Goal: Task Accomplishment & Management: Use online tool/utility

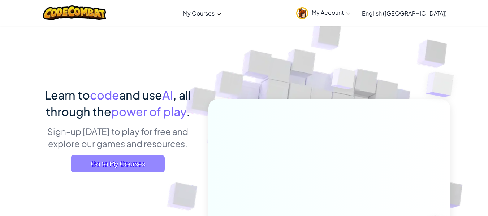
click at [121, 163] on span "Go to My Courses" at bounding box center [118, 163] width 94 height 17
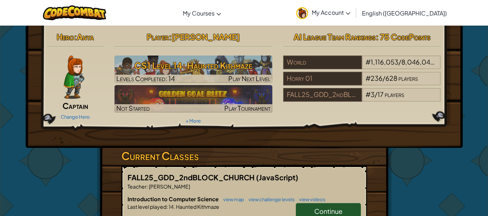
click at [340, 210] on span "Continue" at bounding box center [328, 211] width 28 height 8
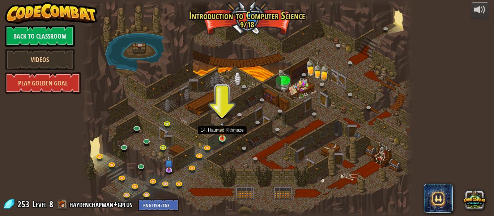
click at [221, 139] on img at bounding box center [222, 130] width 8 height 17
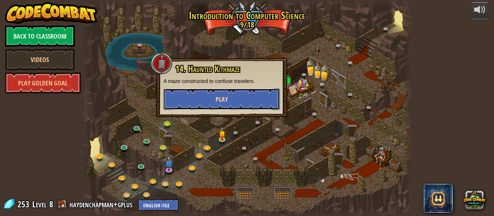
click at [229, 96] on button "Play" at bounding box center [221, 100] width 116 height 22
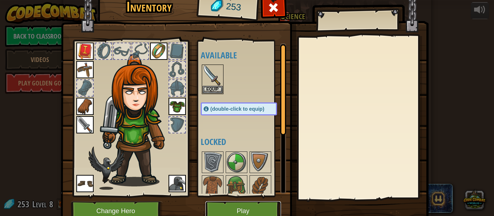
click at [236, 207] on button "Play" at bounding box center [243, 212] width 76 height 20
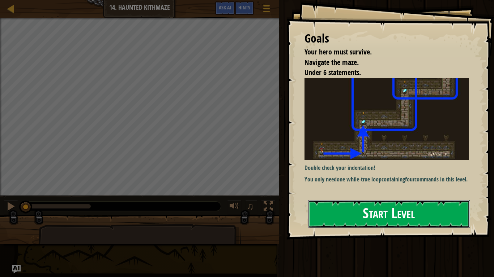
click at [399, 216] on button "Start Level" at bounding box center [388, 214] width 162 height 29
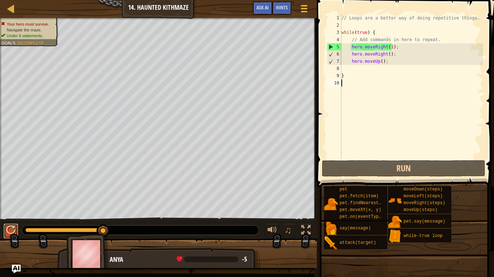
click at [11, 216] on div at bounding box center [10, 230] width 9 height 9
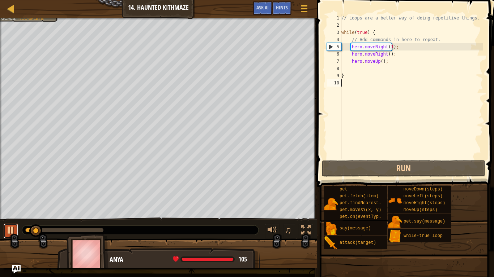
click at [12, 216] on div at bounding box center [10, 230] width 9 height 9
click at [390, 48] on div "// Loops are a better way of doing repetitive things. while ( true ) { // Add c…" at bounding box center [411, 93] width 143 height 159
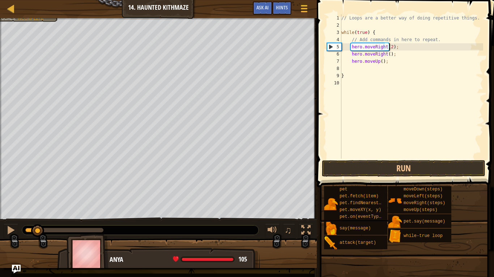
scroll to position [3, 4]
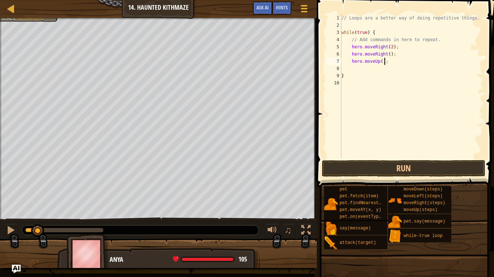
click at [388, 63] on div "// Loops are a better way of doing repetitive things. while ( true ) { // Add c…" at bounding box center [411, 93] width 143 height 159
type textarea "h"
click at [396, 57] on div "// Loops are a better way of doing repetitive things. while ( true ) { // Add c…" at bounding box center [411, 93] width 143 height 159
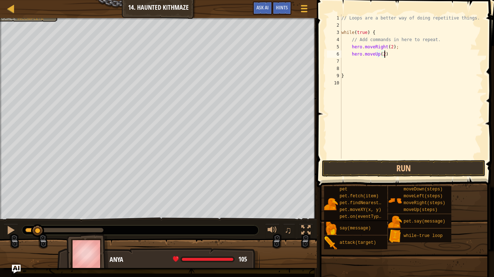
type textarea "hero.moveUp(2);"
type textarea "H"
type textarea "hero.moveRight(2);"
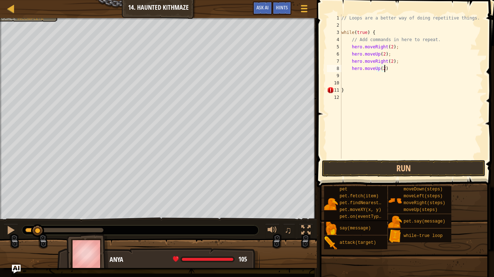
scroll to position [3, 3]
type textarea "hero.moveUp(2);"
click at [387, 171] on button "Run" at bounding box center [403, 168] width 163 height 17
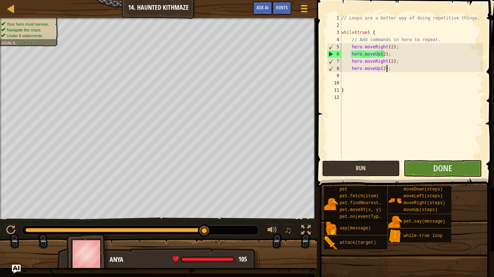
click at [363, 164] on button "Run" at bounding box center [361, 168] width 78 height 17
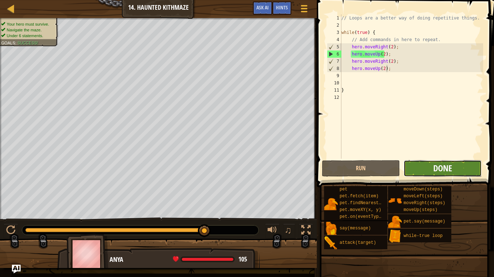
click at [444, 163] on button "Done" at bounding box center [442, 168] width 78 height 17
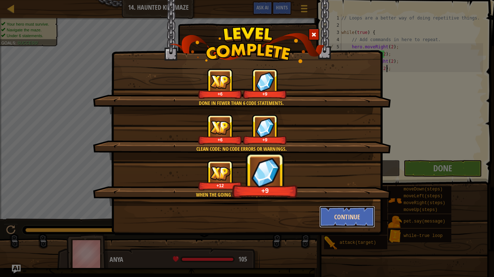
click at [347, 216] on button "Continue" at bounding box center [347, 217] width 56 height 22
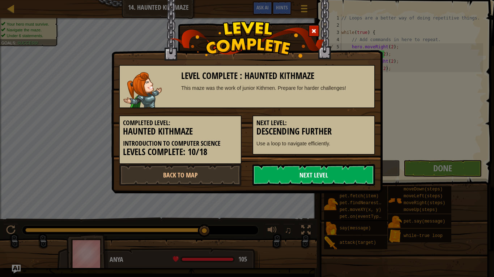
click at [330, 174] on link "Next Level" at bounding box center [313, 175] width 122 height 22
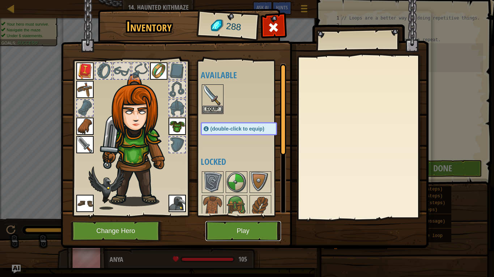
click at [246, 216] on button "Play" at bounding box center [243, 231] width 76 height 20
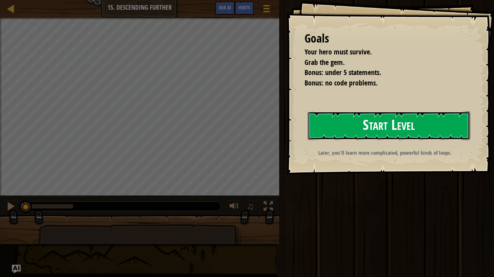
click at [371, 133] on button "Start Level" at bounding box center [388, 126] width 162 height 29
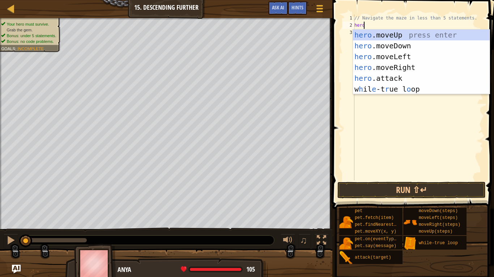
scroll to position [3, 1]
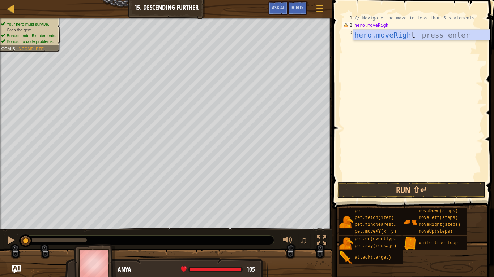
type textarea "hero.moveRight"
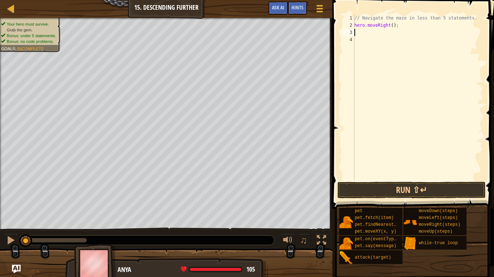
scroll to position [3, 0]
click at [389, 25] on div "// Navigate the maze in less than 5 statements. hero . moveRight ( ) ;" at bounding box center [418, 104] width 130 height 181
click at [389, 194] on button "Run ⇧↵" at bounding box center [411, 190] width 148 height 17
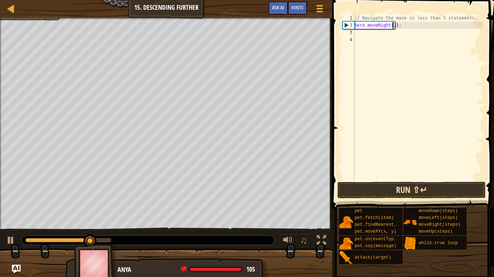
type textarea "hero.moveRight(2);"
click at [421, 194] on button "Run ⇧↵" at bounding box center [411, 190] width 148 height 17
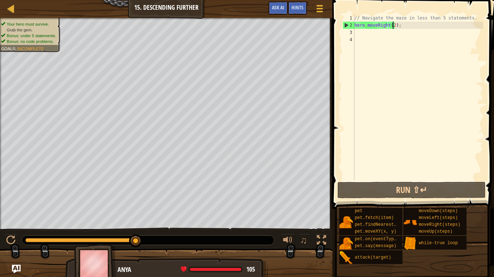
click at [358, 34] on div "// Navigate the maze in less than 5 statements. hero . moveRight ( 2 ) ;" at bounding box center [418, 104] width 130 height 181
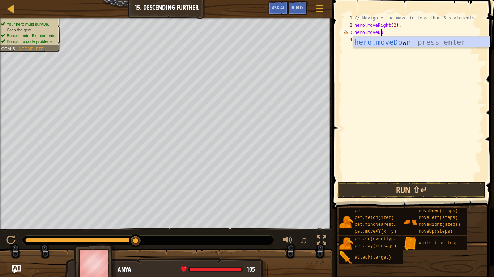
scroll to position [3, 2]
type textarea "hero.moveDown"
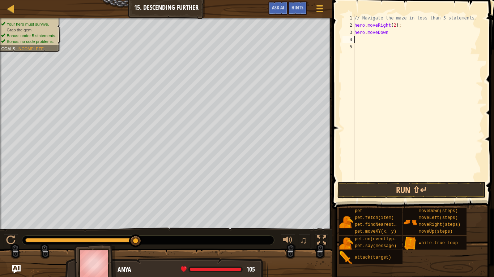
click at [385, 33] on div "// Navigate the maze in less than 5 statements. hero . moveRight ( 2 ) ; hero .…" at bounding box center [418, 104] width 130 height 181
type textarea "hero.moveDown"
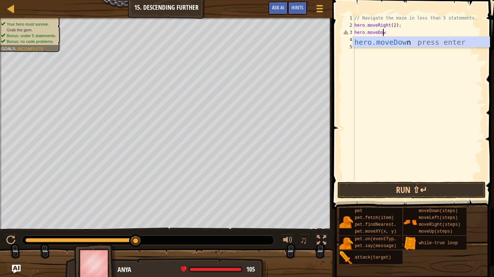
scroll to position [3, 2]
type textarea "hero.moveDown"
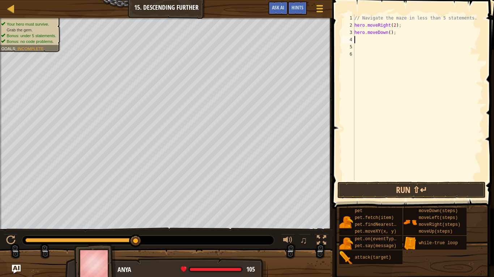
scroll to position [3, 0]
click at [387, 33] on div "// Navigate the maze in less than 5 statements. hero . moveRight ( 2 ) ; hero .…" at bounding box center [418, 104] width 130 height 181
type textarea "hero.moveDown(1);"
click at [356, 39] on div "// Navigate the maze in less than 5 statements. hero . moveRight ( 2 ) ; hero .…" at bounding box center [418, 104] width 130 height 181
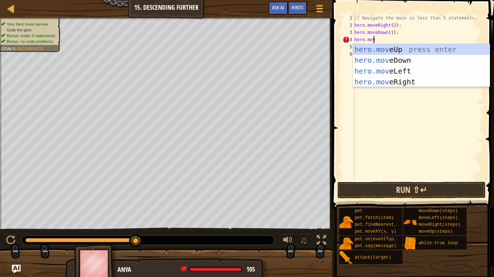
scroll to position [3, 1]
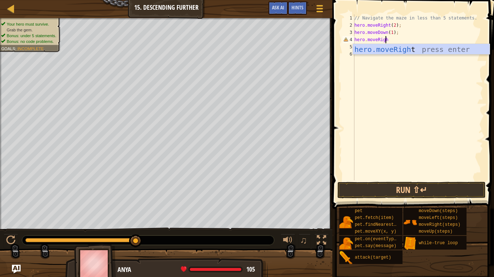
type textarea "hero.moveRight"
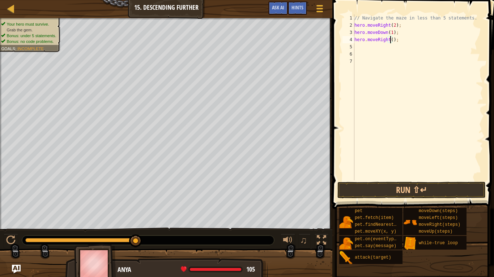
click at [391, 42] on div "// Navigate the maze in less than 5 statements. hero . moveRight ( 2 ) ; hero .…" at bounding box center [418, 104] width 130 height 181
type textarea "hero.moveRight(2);"
click at [362, 46] on div "// Navigate the maze in less than 5 statements. hero . moveRight ( 2 ) ; hero .…" at bounding box center [418, 104] width 130 height 181
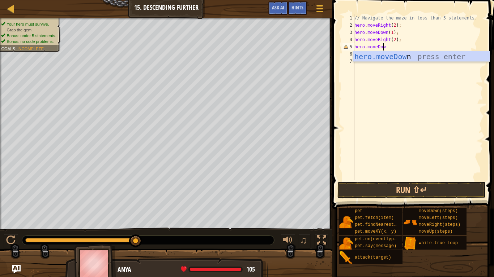
scroll to position [3, 2]
type textarea "hero.moveDown"
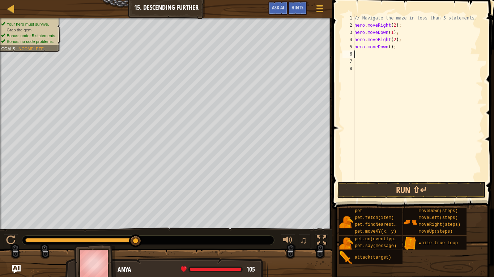
scroll to position [3, 0]
click at [387, 47] on div "// Navigate the maze in less than 5 statements. hero . moveRight ( 2 ) ; hero .…" at bounding box center [418, 104] width 130 height 181
type textarea "hero.moveDown(1);"
click at [399, 186] on button "Run ⇧↵" at bounding box center [411, 190] width 148 height 17
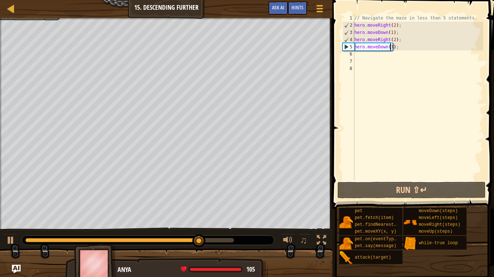
click at [358, 55] on div "// Navigate the maze in less than 5 statements. hero . moveRight ( 2 ) ; hero .…" at bounding box center [418, 104] width 130 height 181
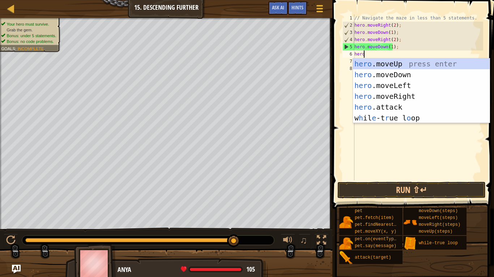
type textarea "hero."
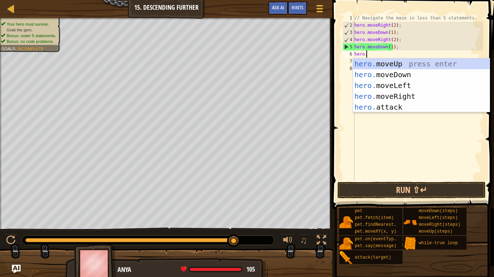
scroll to position [3, 1]
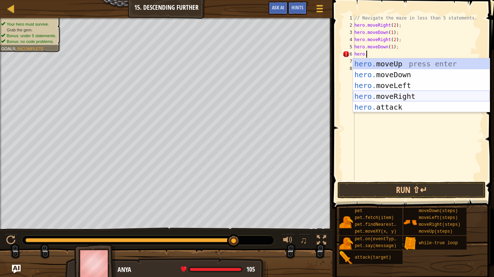
click at [406, 94] on div "hero. moveUp press enter hero. moveDown press enter hero. moveLeft press enter …" at bounding box center [421, 97] width 137 height 76
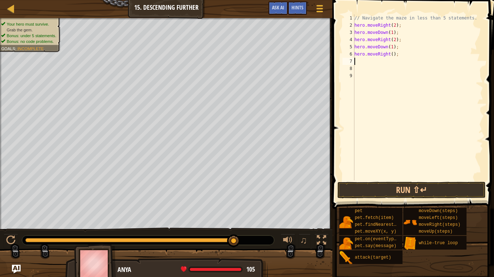
scroll to position [3, 0]
click at [391, 56] on div "// Navigate the maze in less than 5 statements. hero . moveRight ( 2 ) ; hero .…" at bounding box center [418, 104] width 130 height 181
click at [380, 190] on button "Run ⇧↵" at bounding box center [411, 190] width 148 height 17
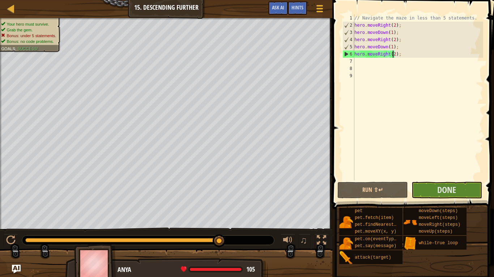
click at [467, 18] on div "// Navigate the maze in less than 5 statements. hero . moveRight ( 2 ) ; hero .…" at bounding box center [418, 104] width 130 height 181
type textarea "/"
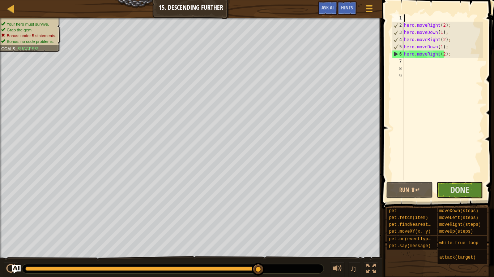
type textarea "]"
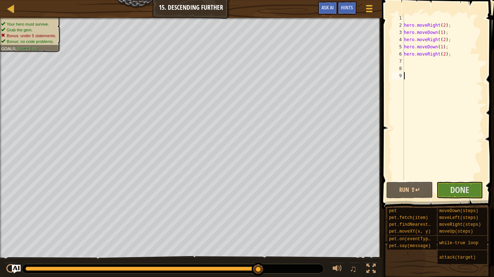
click at [414, 86] on div "hero . moveRight ( 2 ) ; hero . moveDown ( 1 ) ; hero . moveRight ( 2 ) ; hero …" at bounding box center [442, 104] width 81 height 181
type textarea "hero.moveRight(2);"
click at [409, 16] on div "hero . moveRight ( 2 ) ; hero . moveDown ( 1 ) ; hero . moveRight ( 2 ) ; hero …" at bounding box center [442, 104] width 81 height 181
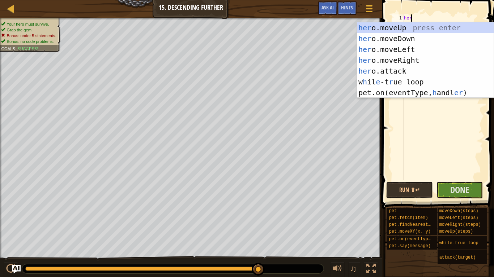
scroll to position [3, 0]
type textarea "hero"
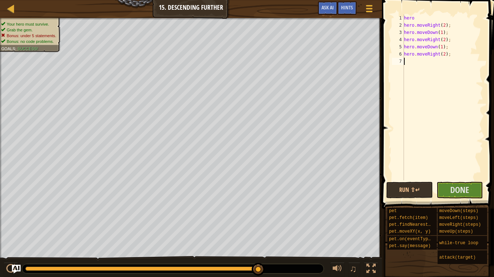
click at [418, 87] on div "hero hero . moveRight ( 2 ) ; hero . moveDown ( 1 ) ; hero . moveRight ( 2 ) ; …" at bounding box center [442, 104] width 81 height 181
click at [418, 17] on div "hero hero . moveRight ( 2 ) ; hero . moveDown ( 1 ) ; hero . moveRight ( 2 ) ; …" at bounding box center [442, 104] width 81 height 181
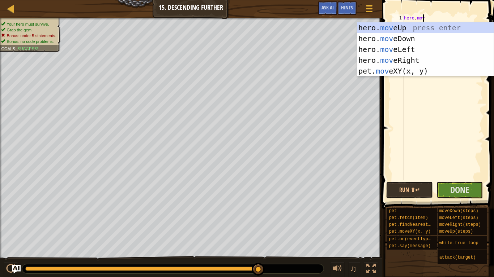
type textarea "hero,move"
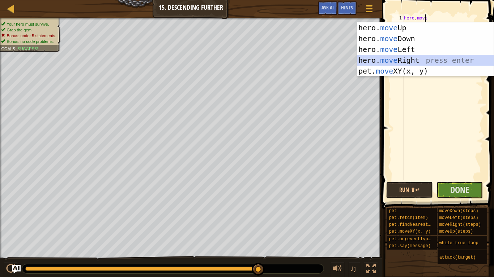
click at [404, 57] on div "hero. move Up press enter hero. move Down press enter hero. move Left press ent…" at bounding box center [425, 60] width 137 height 76
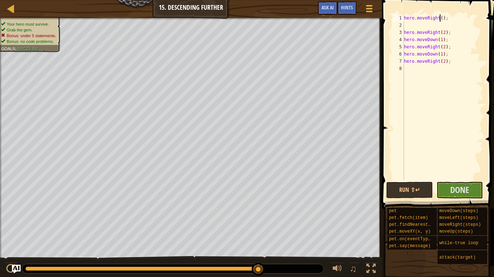
click at [439, 18] on div "hero . moveRight ( ) ; hero . moveRight ( 2 ) ; hero . moveDown ( 1 ) ; hero . …" at bounding box center [442, 104] width 81 height 181
type textarea "hero.moveRight(2);"
click at [421, 26] on div "hero . moveRight ( 2 ) ; hero . moveRight ( 2 ) ; hero . moveDown ( 1 ) ; hero …" at bounding box center [442, 104] width 81 height 181
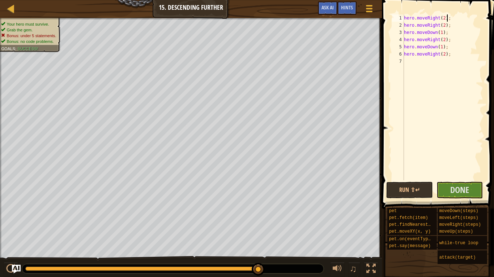
click at [450, 56] on div "hero . moveRight ( 2 ) ; hero . moveRight ( 2 ) ; hero . moveDown ( 1 ) ; hero …" at bounding box center [442, 104] width 81 height 181
type textarea "h"
click at [459, 189] on span "Done" at bounding box center [459, 190] width 19 height 12
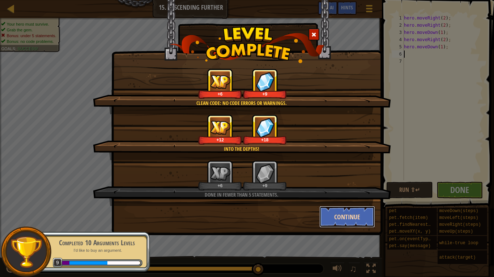
click at [353, 216] on button "Continue" at bounding box center [347, 217] width 56 height 22
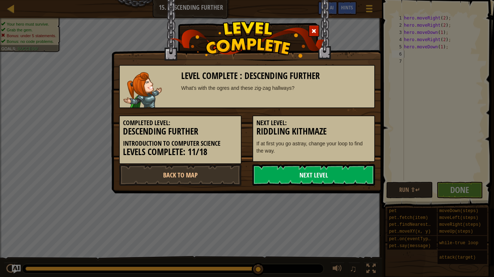
click at [344, 180] on link "Next Level" at bounding box center [313, 175] width 122 height 22
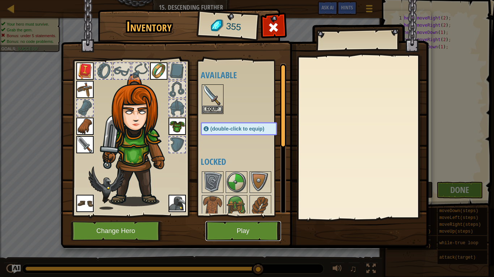
click at [227, 216] on button "Play" at bounding box center [243, 231] width 76 height 20
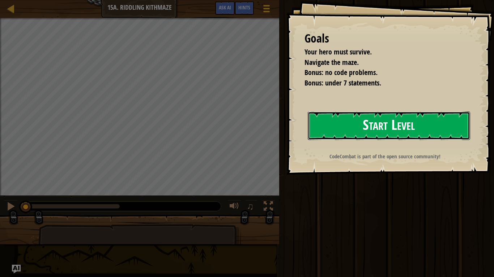
click at [358, 132] on button "Start Level" at bounding box center [388, 126] width 162 height 29
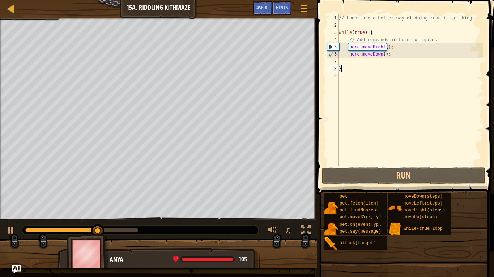
click at [390, 56] on div "// Loops are a better way of doing repetitive things. while ( true ) { // Add c…" at bounding box center [410, 97] width 146 height 166
type textarea "hero.moveDown();"
click at [376, 61] on div "// Loops are a better way of doing repetitive things. while ( true ) { // Add c…" at bounding box center [410, 97] width 146 height 166
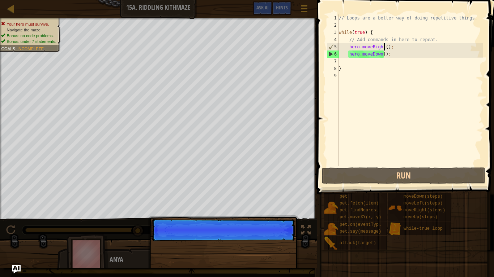
click at [384, 48] on div "// Loops are a better way of doing repetitive things. while ( true ) { // Add c…" at bounding box center [410, 97] width 146 height 166
type textarea "hero.moveRight();"
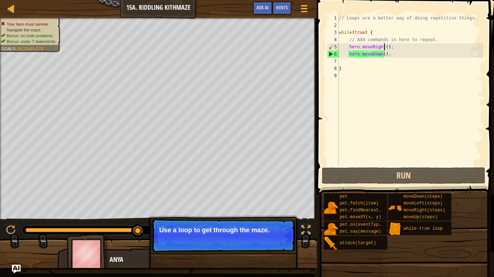
click at [364, 61] on div "// Loops are a better way of doing repetitive things. while ( true ) { // Add c…" at bounding box center [410, 97] width 146 height 166
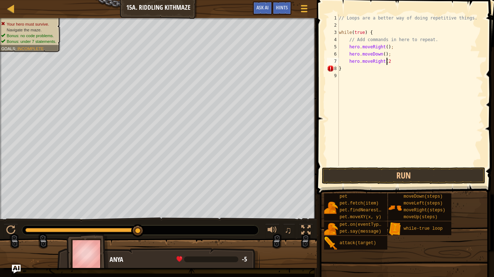
scroll to position [3, 4]
type textarea "hero.moveRight(2);"
type textarea "hero.moveUp();"
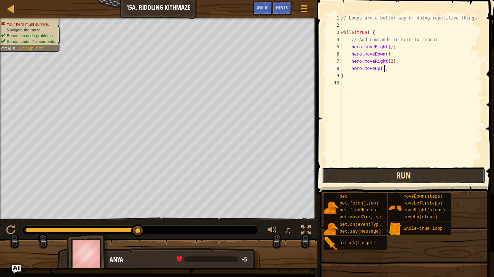
click at [382, 173] on button "Run" at bounding box center [403, 176] width 163 height 17
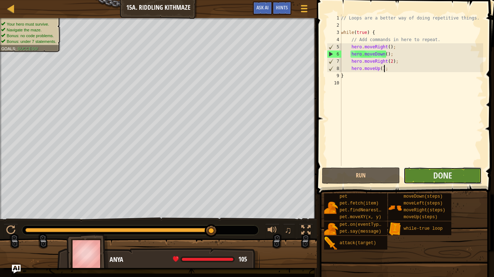
click at [468, 175] on button "Done" at bounding box center [442, 176] width 78 height 17
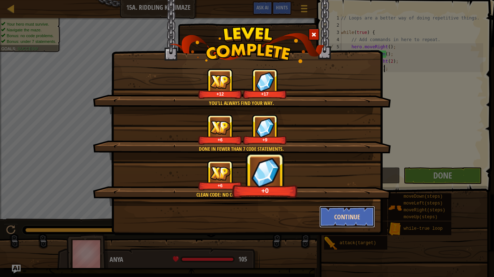
click at [348, 216] on button "Continue" at bounding box center [347, 217] width 56 height 22
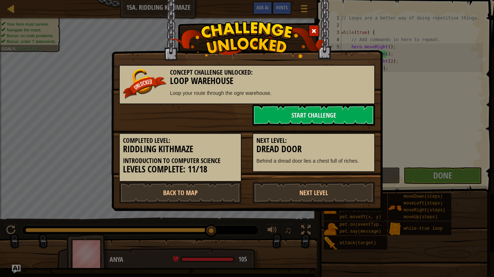
click at [327, 126] on div "Next Level: Dread Door Behind a dread door lies a chest full of riches." at bounding box center [313, 149] width 133 height 47
click at [328, 118] on link "Start Challenge" at bounding box center [313, 115] width 122 height 22
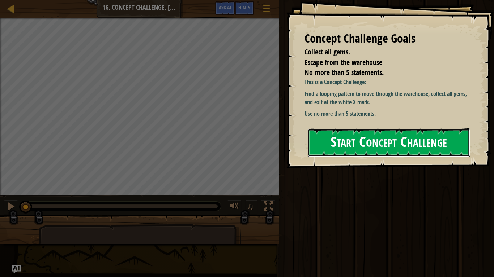
click at [427, 141] on button "Start Concept Challenge" at bounding box center [388, 143] width 162 height 29
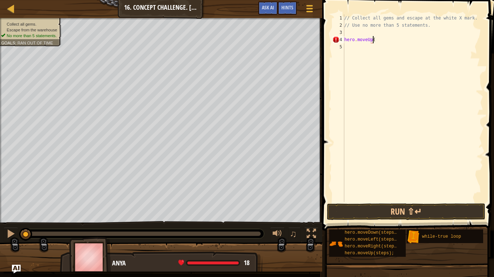
scroll to position [3, 2]
type textarea "hero.moveUp();"
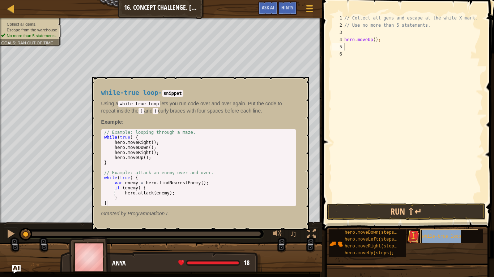
click at [444, 216] on span "while-true loop" at bounding box center [441, 236] width 39 height 5
click at [373, 94] on div "// Collect all gems and escape at the white X mark. // Use no more than 5 state…" at bounding box center [413, 115] width 140 height 202
click at [378, 41] on div "// Collect all gems and escape at the white X mark. // Use no more than 5 state…" at bounding box center [413, 115] width 140 height 202
type textarea "h"
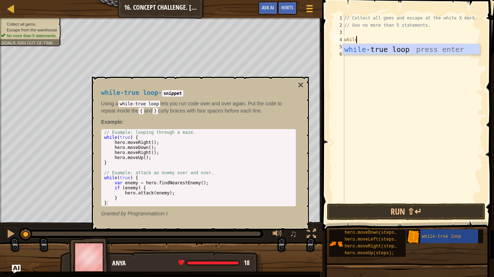
scroll to position [3, 1]
type textarea "while-t"
click at [384, 48] on div "while-t rue loop press enter" at bounding box center [411, 60] width 137 height 33
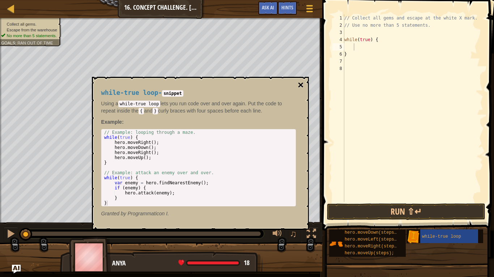
click at [299, 87] on button "×" at bounding box center [300, 85] width 6 height 10
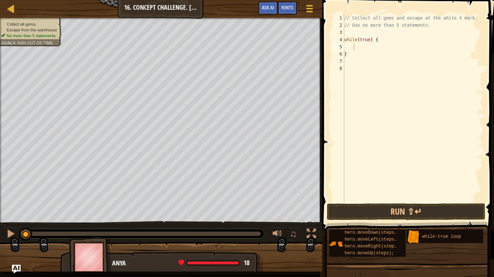
scroll to position [3, 0]
click at [358, 52] on div "// Collect all gems and escape at the white X mark. // Use no more than 5 state…" at bounding box center [413, 115] width 140 height 202
click at [354, 43] on div "// Collect all gems and escape at the white X mark. // Use no more than 5 state…" at bounding box center [413, 115] width 140 height 202
type textarea "while(true) {"
click at [355, 46] on div "// Collect all gems and escape at the white X mark. // Use no more than 5 state…" at bounding box center [413, 115] width 140 height 202
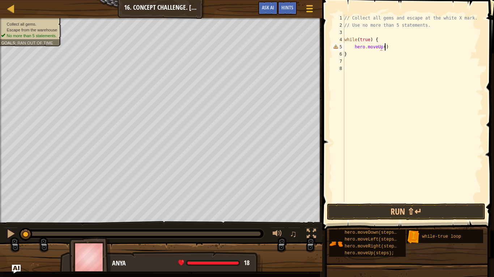
scroll to position [3, 3]
type textarea "hero.moveUp();"
type textarea "heor.moveRight();"
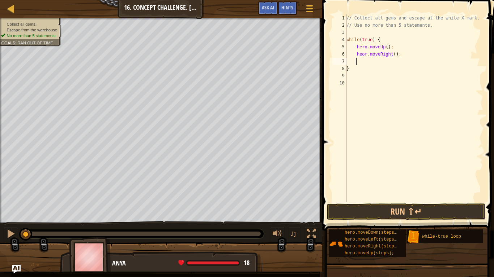
click at [365, 56] on div "// Collect all gems and escape at the white X mark. // Use no more than 5 state…" at bounding box center [414, 115] width 138 height 202
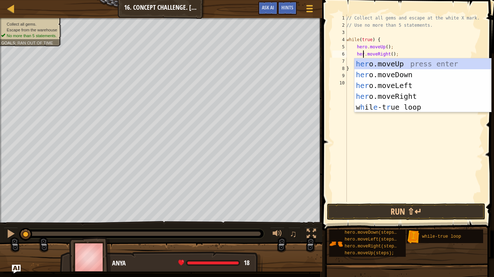
scroll to position [3, 1]
type textarea "hero.moveRight();"
click at [399, 54] on div "// Collect all gems and escape at the white X mark. // Use no more than 5 state…" at bounding box center [414, 115] width 138 height 202
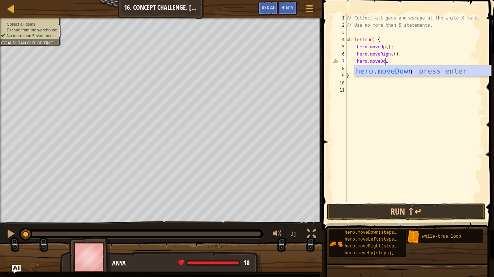
scroll to position [3, 3]
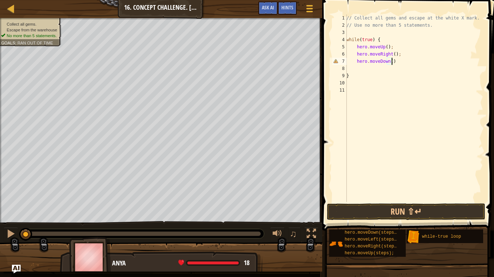
type textarea "hero.moveDown();"
click at [376, 214] on button "Run ⇧↵" at bounding box center [406, 212] width 158 height 17
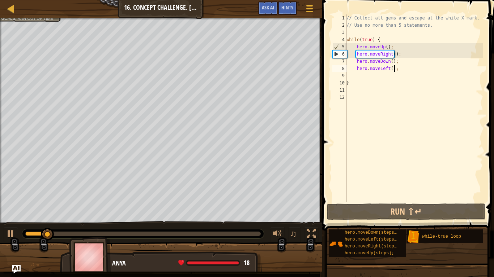
click at [385, 48] on div "// Collect all gems and escape at the white X mark. // Use no more than 5 state…" at bounding box center [414, 115] width 138 height 202
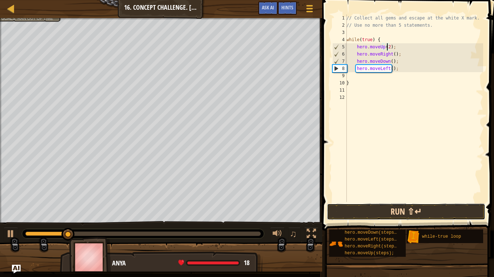
click at [424, 209] on button "Run ⇧↵" at bounding box center [406, 212] width 158 height 17
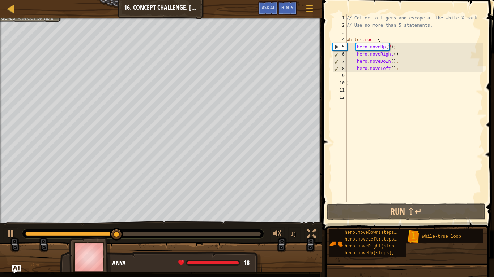
click at [391, 55] on div "// Collect all gems and escape at the white X mark. // Use no more than 5 state…" at bounding box center [414, 115] width 138 height 202
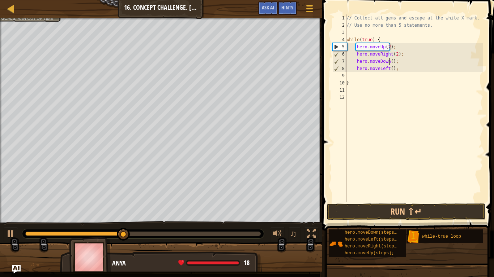
click at [390, 62] on div "// Collect all gems and escape at the white X mark. // Use no more than 5 state…" at bounding box center [414, 115] width 138 height 202
type textarea "hero.moveDown();"
click at [384, 212] on button "Run ⇧↵" at bounding box center [406, 212] width 158 height 17
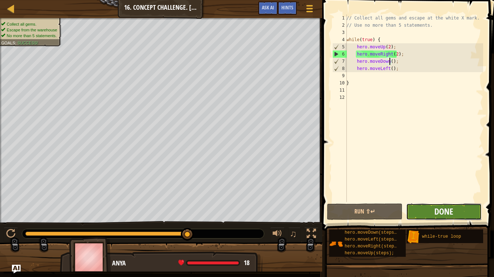
click at [451, 209] on span "Done" at bounding box center [443, 212] width 19 height 12
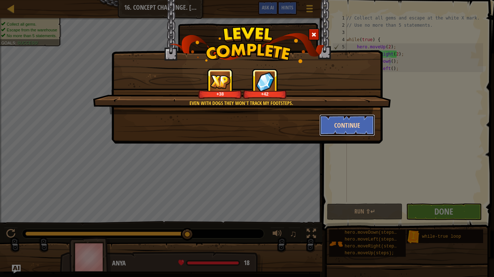
click at [340, 130] on button "Continue" at bounding box center [347, 126] width 56 height 22
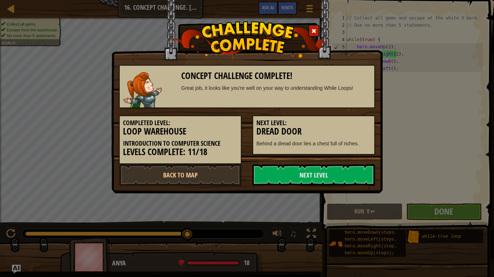
click at [340, 130] on h3 "Dread Door" at bounding box center [313, 132] width 115 height 10
click at [310, 170] on link "Next Level" at bounding box center [313, 175] width 122 height 22
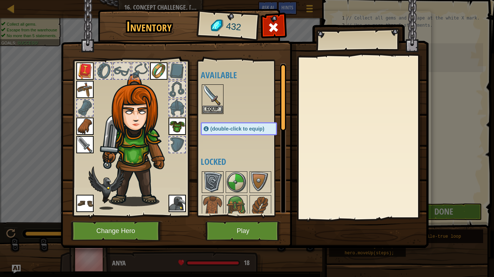
click at [206, 184] on img at bounding box center [212, 182] width 20 height 20
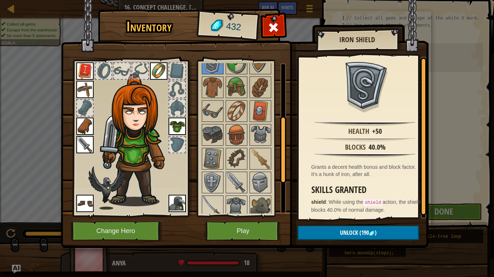
scroll to position [123, 0]
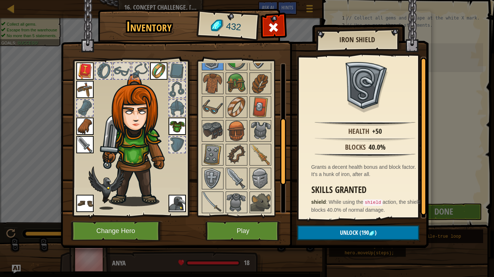
drag, startPoint x: 284, startPoint y: 113, endPoint x: 288, endPoint y: 166, distance: 53.3
click at [288, 166] on div "Inventory 432 Available Equip Equip Equip Equip Equip Equip Equip Equip Equip (…" at bounding box center [246, 130] width 367 height 238
click at [259, 196] on img at bounding box center [260, 203] width 20 height 20
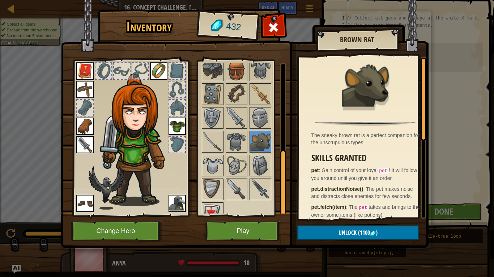
scroll to position [195, 0]
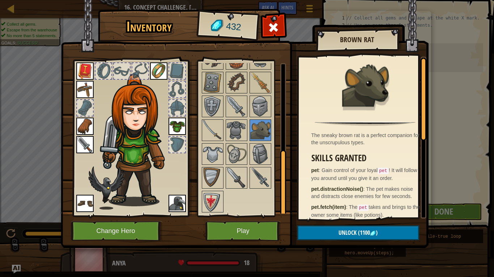
drag, startPoint x: 284, startPoint y: 147, endPoint x: 291, endPoint y: 194, distance: 47.1
click at [291, 194] on div "Inventory 432 Available Equip Equip Equip Equip Equip Equip Equip Equip Equip (…" at bounding box center [246, 130] width 367 height 238
click at [233, 156] on img at bounding box center [236, 154] width 20 height 20
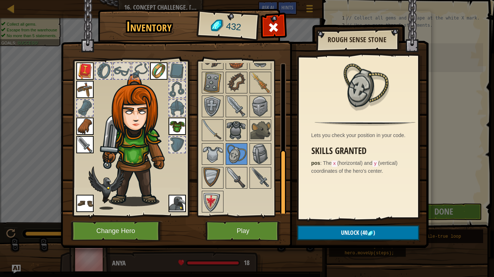
click at [236, 122] on img at bounding box center [236, 130] width 20 height 20
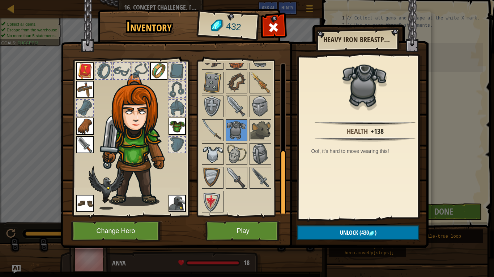
click at [213, 150] on img at bounding box center [212, 154] width 20 height 20
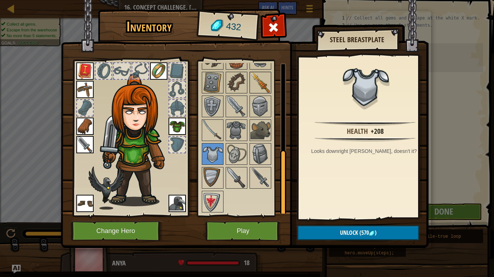
click at [260, 80] on img at bounding box center [260, 83] width 20 height 20
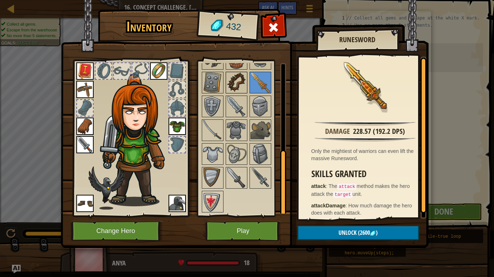
click at [235, 83] on img at bounding box center [236, 83] width 20 height 20
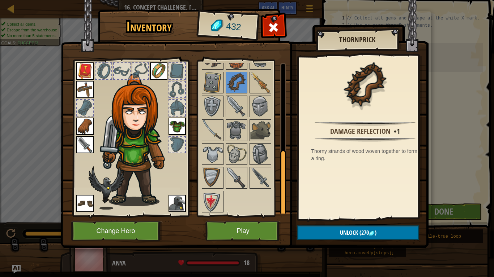
click at [179, 93] on div at bounding box center [177, 90] width 16 height 16
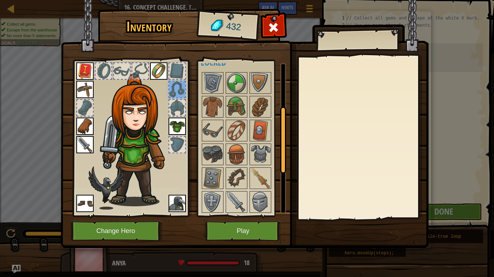
scroll to position [86, 0]
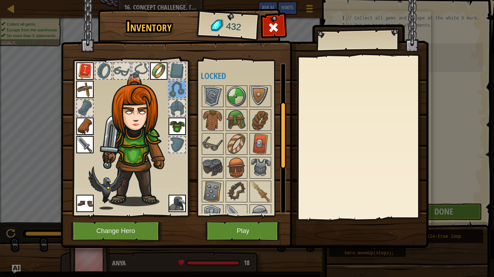
drag, startPoint x: 280, startPoint y: 157, endPoint x: 295, endPoint y: 108, distance: 51.2
click at [295, 108] on div "Inventory 432 Available Equip Equip Equip Equip Equip Equip Equip Equip Equip (…" at bounding box center [246, 130] width 367 height 238
click at [215, 172] on img at bounding box center [212, 168] width 20 height 20
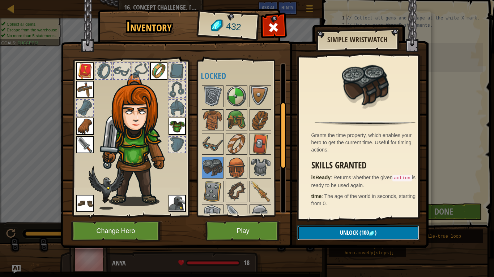
click at [347, 216] on span "Unlock" at bounding box center [349, 233] width 18 height 8
click at [347, 216] on button "Confirm" at bounding box center [358, 233] width 122 height 15
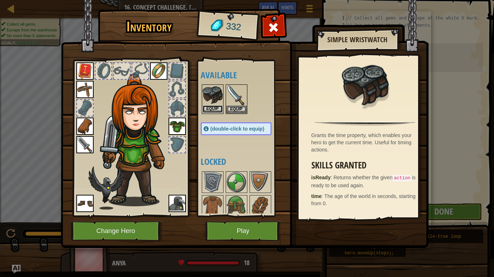
click at [210, 109] on button "Equip" at bounding box center [212, 110] width 20 height 8
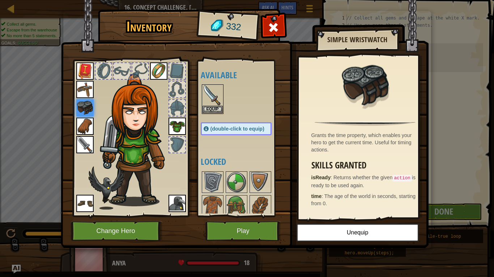
click at [103, 72] on div at bounding box center [103, 71] width 16 height 16
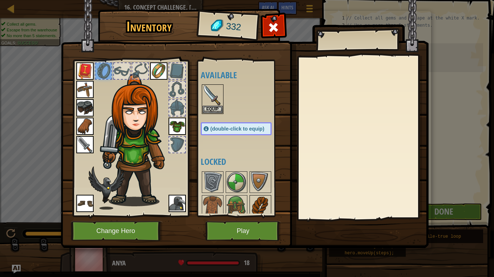
click at [260, 202] on img at bounding box center [260, 206] width 20 height 20
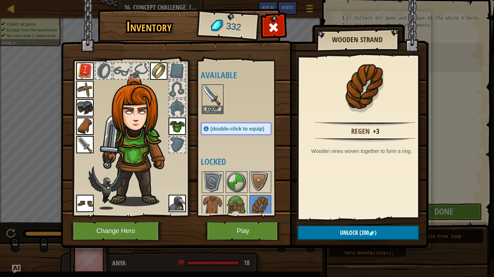
click at [176, 71] on div at bounding box center [177, 71] width 16 height 16
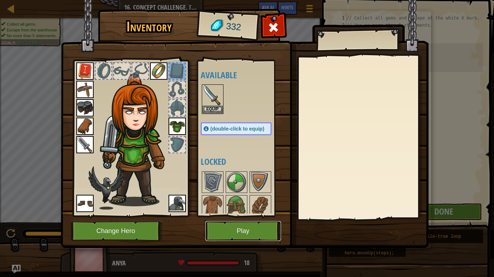
click at [259, 216] on button "Play" at bounding box center [243, 231] width 76 height 20
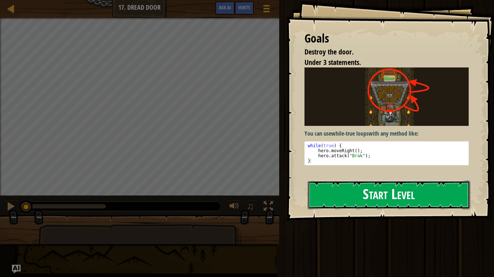
click at [342, 192] on button "Start Level" at bounding box center [388, 195] width 162 height 29
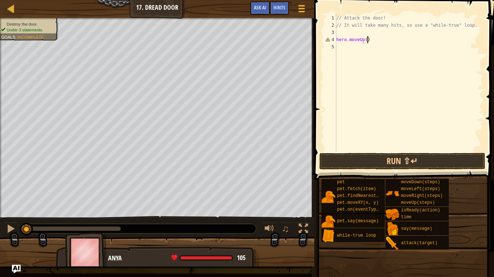
scroll to position [3, 2]
type textarea "hero.moveUp();"
type textarea "hero.attack("Door");"
click at [358, 159] on button "Run ⇧↵" at bounding box center [402, 161] width 166 height 17
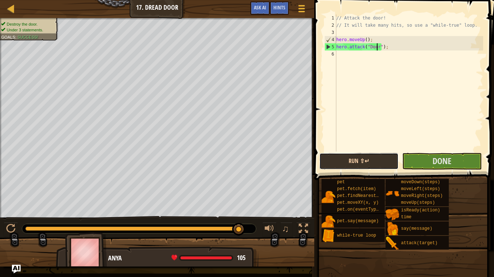
click at [364, 162] on button "Run ⇧↵" at bounding box center [358, 161] width 79 height 17
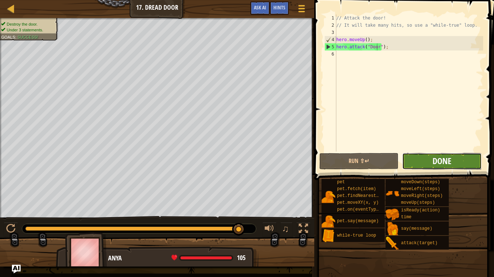
click at [435, 159] on span "Done" at bounding box center [441, 161] width 19 height 12
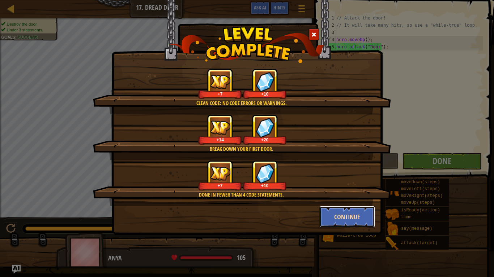
click at [340, 216] on button "Continue" at bounding box center [347, 217] width 56 height 22
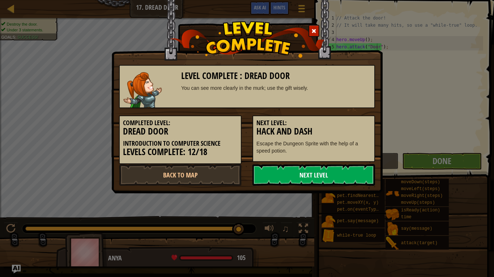
click at [313, 184] on link "Next Level" at bounding box center [313, 175] width 122 height 22
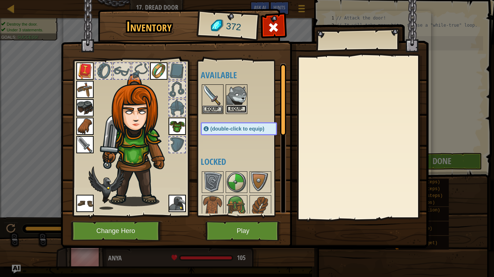
click at [237, 107] on button "Equip" at bounding box center [236, 110] width 20 height 8
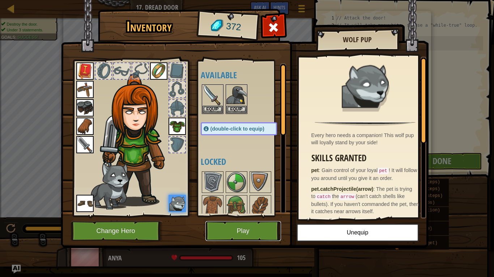
click at [254, 216] on button "Play" at bounding box center [243, 231] width 76 height 20
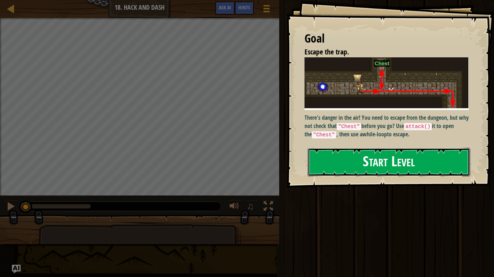
click at [348, 164] on button "Start Level" at bounding box center [388, 162] width 162 height 29
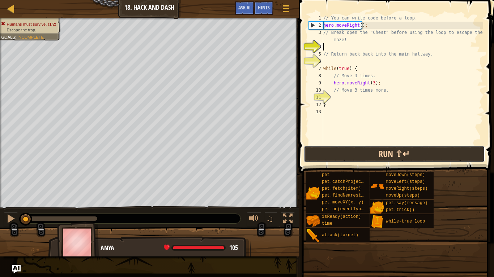
click at [372, 153] on button "Run ⇧↵" at bounding box center [394, 154] width 181 height 17
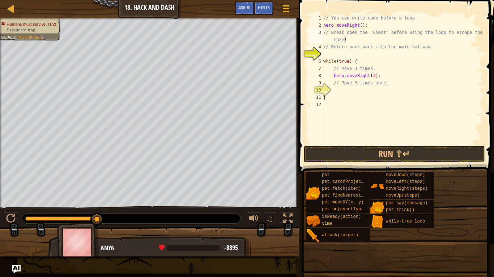
click at [382, 77] on div "// You can write code before a loop. hero . moveRight ( ) ; // Break open the "…" at bounding box center [402, 86] width 161 height 145
type textarea "h"
click at [337, 55] on div "// You can write code before a loop. hero . moveRight ( ) ; // Break open the "…" at bounding box center [402, 86] width 161 height 145
type textarea "."
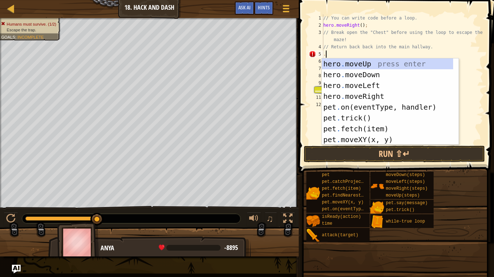
click at [347, 52] on div "// You can write code before a loop. hero . moveRight ( ) ; // Break open the "…" at bounding box center [402, 86] width 161 height 145
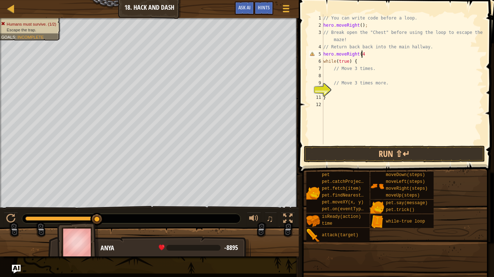
scroll to position [3, 3]
type textarea "hero.moveRight(4);"
click at [357, 76] on div "// You can write code before a loop. hero . moveRight ( ) ; // Break open the "…" at bounding box center [402, 86] width 161 height 145
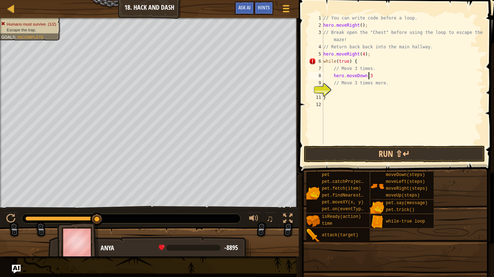
scroll to position [3, 4]
type textarea "hero.moveDown(3);"
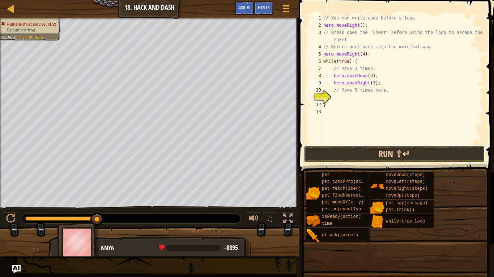
click at [358, 150] on button "Run ⇧↵" at bounding box center [394, 154] width 181 height 17
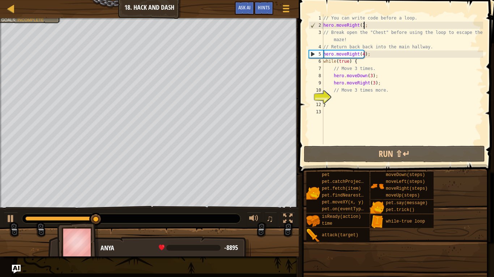
click at [367, 28] on div "// You can write code before a loop. hero . moveRight ( ) ; // Break open the "…" at bounding box center [402, 86] width 161 height 145
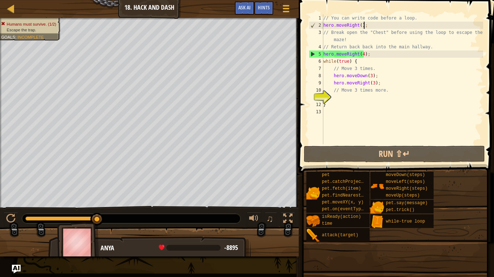
click at [369, 57] on div "// You can write code before a loop. hero . moveRight ( ) ; // Break open the "…" at bounding box center [402, 86] width 161 height 145
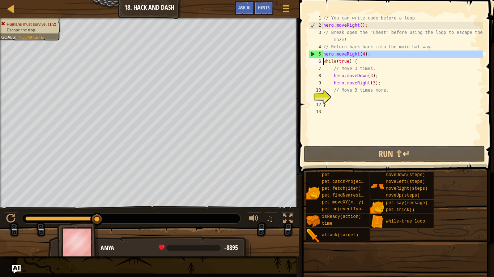
click at [369, 57] on div "// You can write code before a loop. hero . moveRight ( ) ; // Break open the "…" at bounding box center [402, 86] width 161 height 145
click at [367, 53] on div "// You can write code before a loop. hero . moveRight ( ) ; // Break open the "…" at bounding box center [402, 79] width 161 height 130
type textarea "hero.moveRight(4);"
drag, startPoint x: 367, startPoint y: 53, endPoint x: 305, endPoint y: 51, distance: 62.2
click at [305, 51] on div "hero.moveRight(4); 1 2 3 4 5 6 7 8 9 10 11 12 13 // You can write code before a…" at bounding box center [394, 101] width 197 height 194
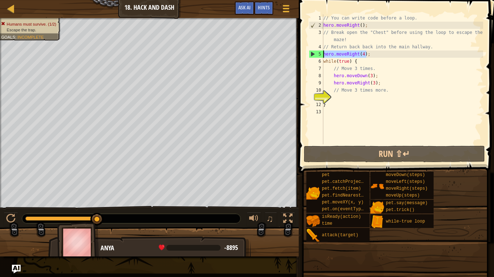
scroll to position [3, 0]
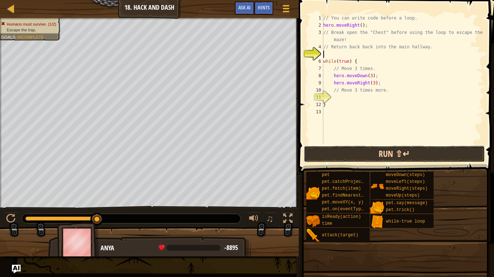
click at [373, 150] on button "Run ⇧↵" at bounding box center [394, 154] width 181 height 17
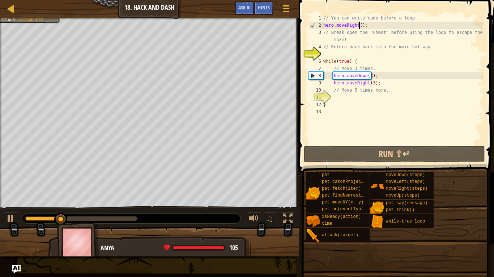
click at [358, 27] on div "// You can write code before a loop. hero . moveRight ( ) ; // Break open the "…" at bounding box center [402, 86] width 161 height 145
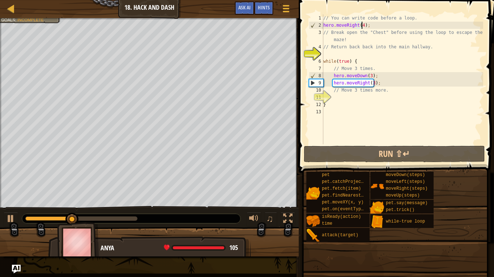
scroll to position [3, 3]
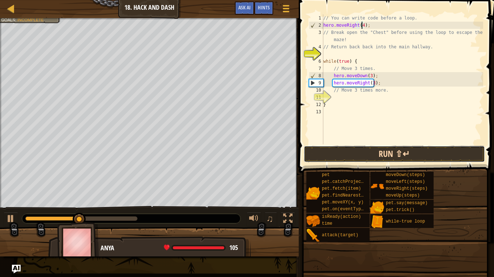
click at [345, 159] on button "Run ⇧↵" at bounding box center [394, 154] width 181 height 17
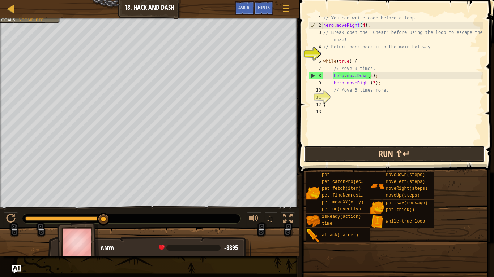
click at [386, 148] on button "Run ⇧↵" at bounding box center [394, 154] width 181 height 17
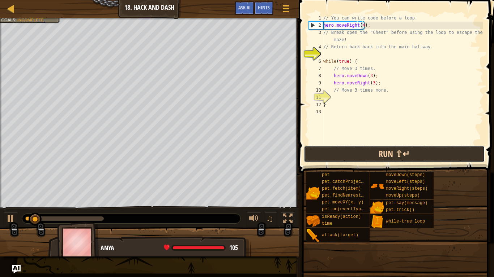
click at [386, 148] on button "Run ⇧↵" at bounding box center [394, 154] width 181 height 17
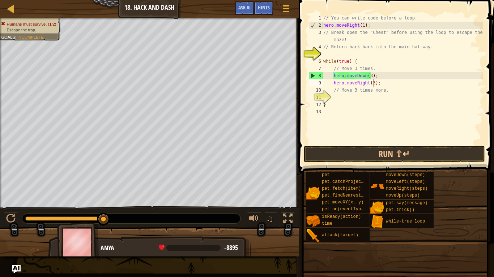
click at [374, 84] on div "// You can write code before a loop. hero . moveRight ( 1 ) ; // Break open the…" at bounding box center [402, 86] width 161 height 145
type textarea "h"
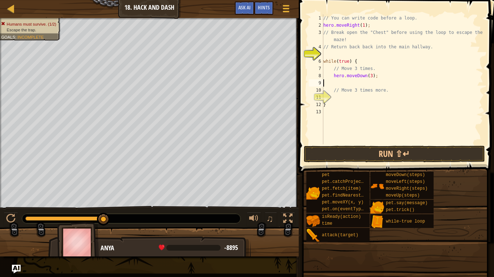
scroll to position [3, 0]
type textarea "h"
click at [353, 61] on div "// You can write code before a loop. hero . moveRight ( 1 ) ; // Break open the…" at bounding box center [402, 86] width 161 height 145
type textarea "w"
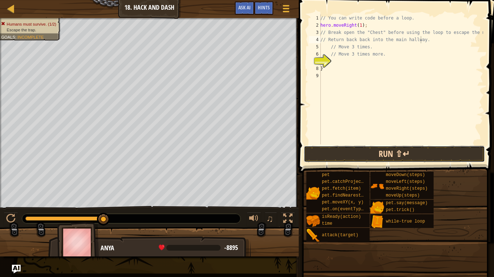
click at [356, 154] on button "Run ⇧↵" at bounding box center [394, 154] width 181 height 17
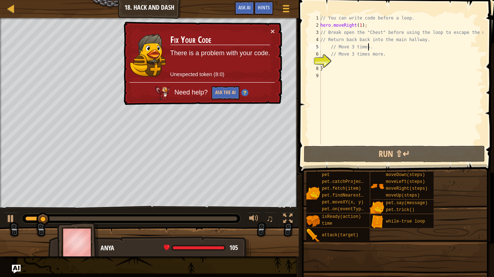
click at [371, 48] on div "// You can write code before a loop. hero . moveRight ( 1 ) ; // Break open the…" at bounding box center [401, 86] width 164 height 145
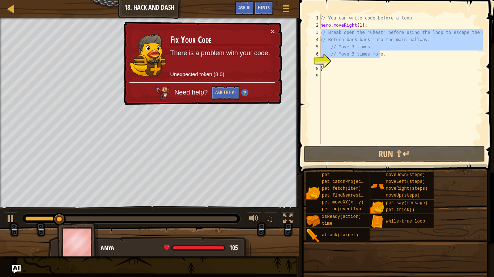
drag, startPoint x: 382, startPoint y: 56, endPoint x: 321, endPoint y: 33, distance: 65.4
click at [321, 33] on div "// You can write code before a loop. hero . moveRight ( 1 ) ; // Break open the…" at bounding box center [401, 86] width 164 height 145
type textarea "// Break open the "Chest" before using the loop to escape the maze! // Return b…"
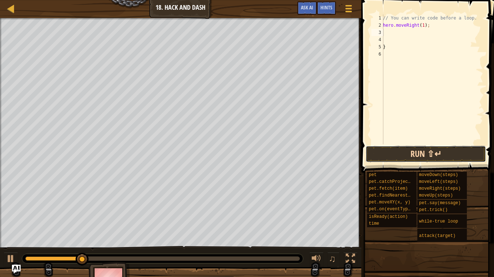
click at [417, 151] on button "Run ⇧↵" at bounding box center [425, 154] width 120 height 17
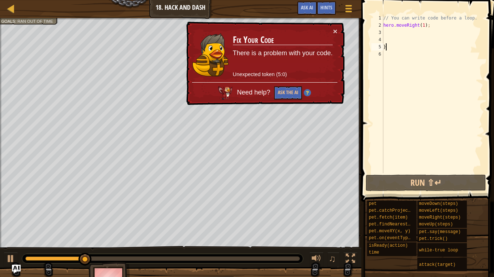
click at [397, 46] on div "// You can write code before a loop. hero . moveRight ( 1 ) ; }" at bounding box center [432, 100] width 101 height 173
type textarea "}"
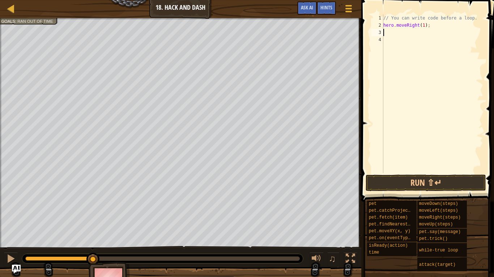
type textarea "hero.moveRight(1);"
click at [390, 34] on div "// You can write code before a loop. hero . moveRight ( 1 ) ;" at bounding box center [432, 100] width 101 height 173
type textarea "hero.moveRight(1);"
click at [430, 143] on div "// You can write code before a loop. hero . moveRight ( 1 ) ;" at bounding box center [432, 100] width 101 height 173
click at [442, 185] on button "Run ⇧↵" at bounding box center [425, 183] width 120 height 17
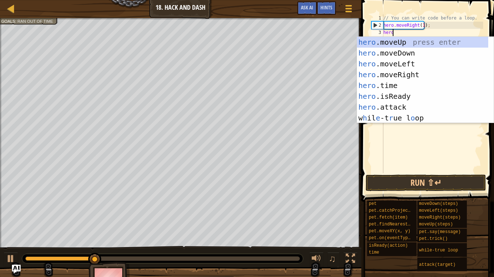
scroll to position [3, 0]
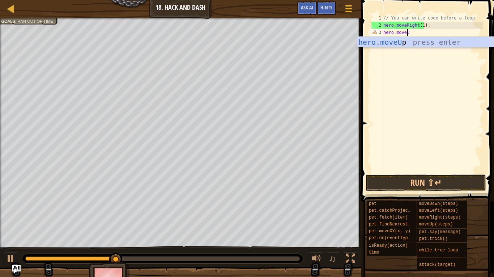
type textarea "hero.moveUp"
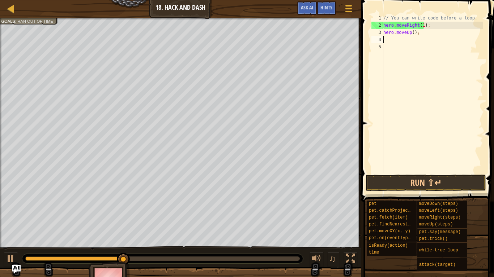
scroll to position [3, 0]
click at [411, 32] on div "// You can write code before a loop. hero . moveRight ( 1 ) ; hero . moveUp ( )…" at bounding box center [432, 100] width 101 height 173
type textarea "hero.moveUp(1);"
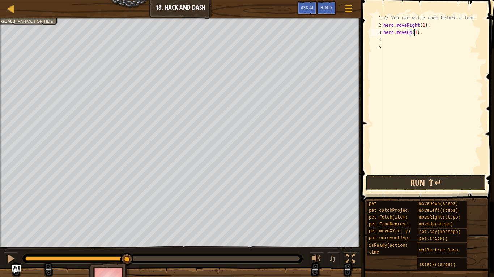
click at [405, 182] on button "Run ⇧↵" at bounding box center [425, 183] width 120 height 17
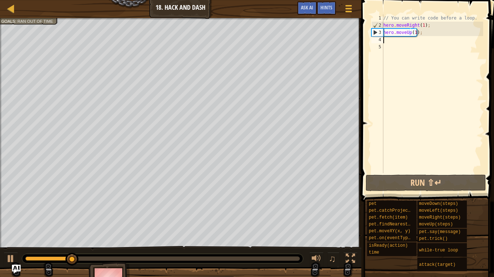
click at [393, 42] on div "// You can write code before a loop. hero . moveRight ( 1 ) ; hero . moveUp ( 1…" at bounding box center [432, 100] width 101 height 173
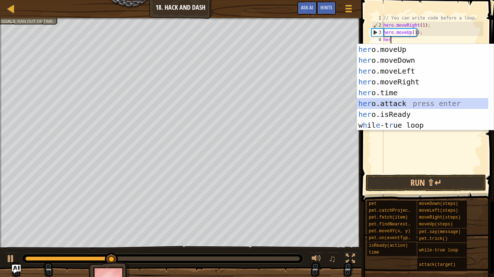
click at [388, 105] on div "her o.moveUp press enter her o.moveDown press enter her o.moveLeft press enter …" at bounding box center [422, 98] width 131 height 108
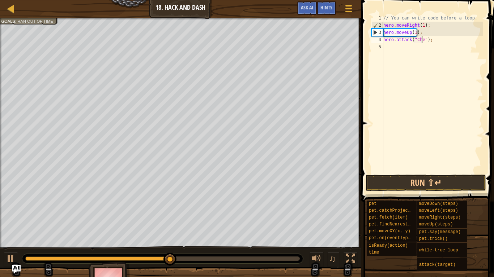
scroll to position [3, 3]
type textarea "hero.attack("Chest");"
click at [417, 179] on button "Run ⇧↵" at bounding box center [425, 183] width 120 height 17
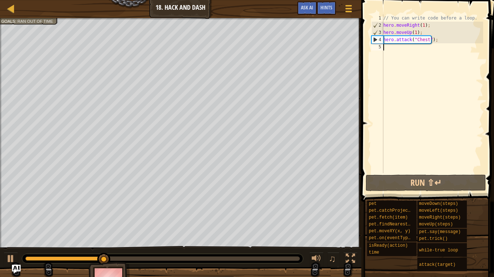
click at [398, 50] on div "// You can write code before a loop. hero . moveRight ( 1 ) ; hero . moveUp ( 1…" at bounding box center [432, 100] width 101 height 173
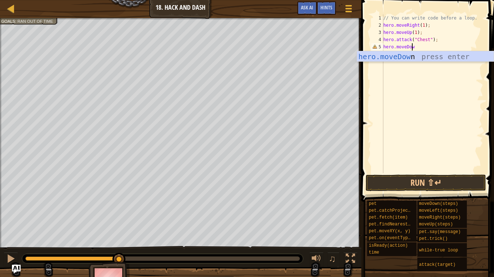
type textarea "hero.moveDown"
click at [406, 57] on div "hero.moveDown press enter" at bounding box center [425, 67] width 137 height 33
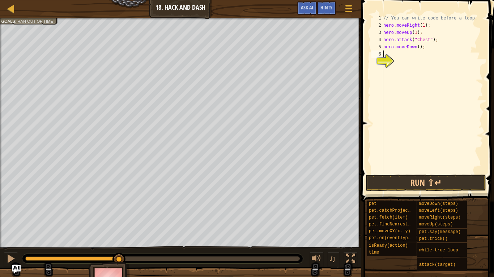
click at [417, 46] on div "// You can write code before a loop. hero . moveRight ( 1 ) ; hero . moveUp ( 1…" at bounding box center [432, 100] width 101 height 173
type textarea "hero.moveDown(1);"
click at [429, 179] on button "Run ⇧↵" at bounding box center [425, 183] width 120 height 17
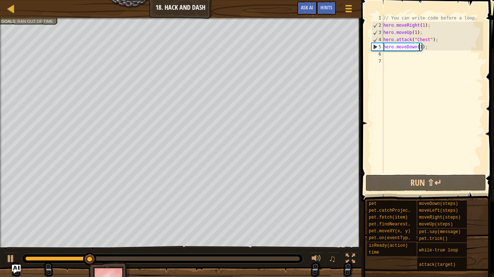
click at [386, 57] on div "// You can write code before a loop. hero . moveRight ( 1 ) ; hero . moveUp ( 1…" at bounding box center [432, 100] width 101 height 173
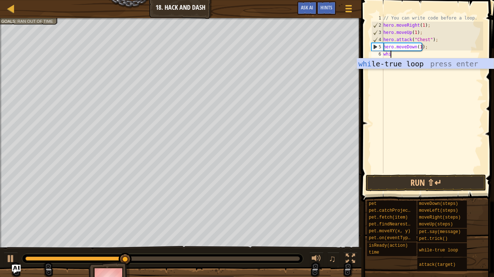
scroll to position [3, 0]
type textarea "while"
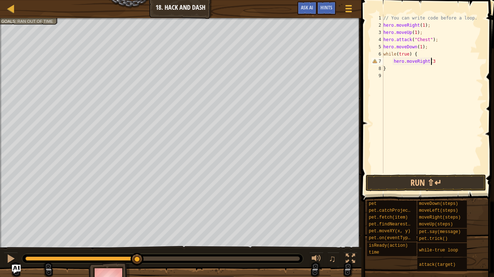
scroll to position [3, 4]
type textarea "hero.moveRight(3);"
click at [412, 185] on button "Run ⇧↵" at bounding box center [425, 183] width 120 height 17
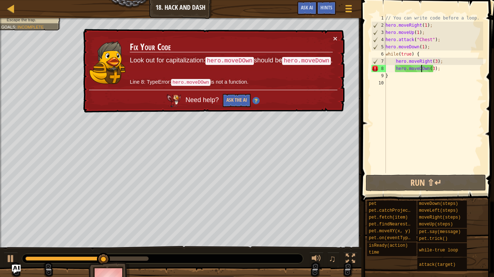
click at [421, 68] on div "// You can write code before a loop. hero . moveRight ( 1 ) ; hero . moveUp ( 1…" at bounding box center [433, 100] width 99 height 173
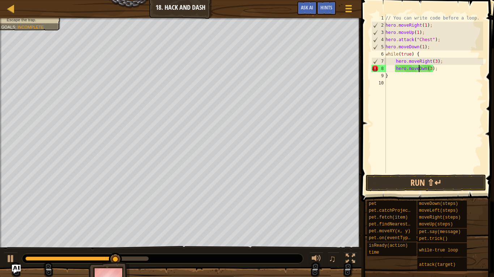
scroll to position [3, 3]
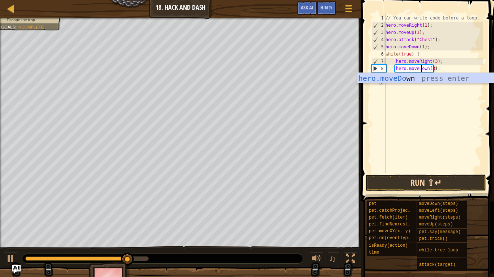
type textarea "hero.moveDown(3);"
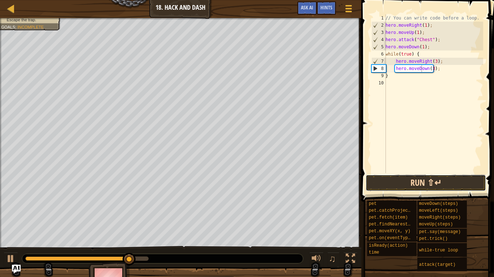
click at [444, 182] on button "Run ⇧↵" at bounding box center [425, 183] width 120 height 17
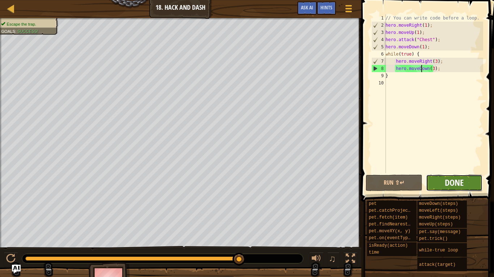
click at [451, 184] on span "Done" at bounding box center [453, 183] width 19 height 12
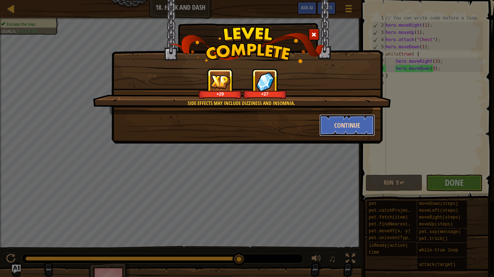
click at [340, 129] on button "Continue" at bounding box center [347, 126] width 56 height 22
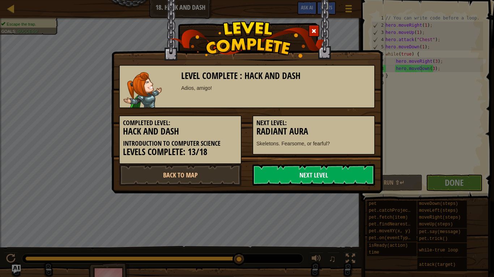
click at [284, 180] on link "Next Level" at bounding box center [313, 175] width 122 height 22
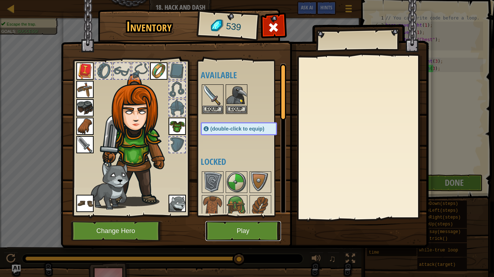
click at [241, 216] on button "Play" at bounding box center [243, 231] width 76 height 20
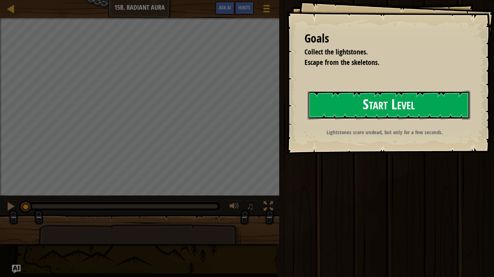
click at [361, 107] on button "Start Level" at bounding box center [388, 105] width 162 height 29
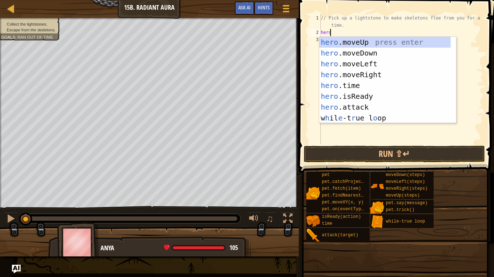
scroll to position [3, 0]
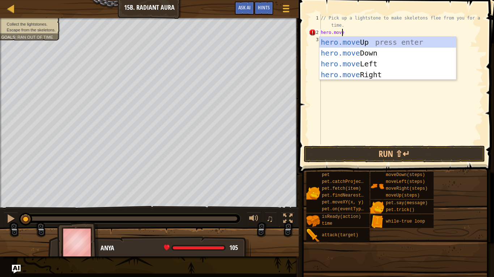
type textarea "hero.moveU"
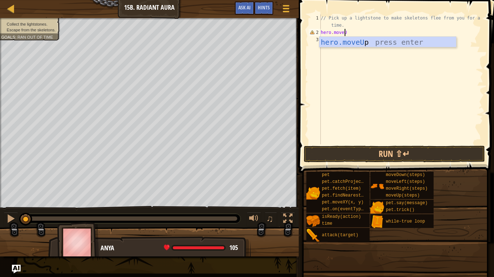
scroll to position [3, 1]
click at [364, 43] on div "hero.moveU p press enter" at bounding box center [387, 53] width 137 height 33
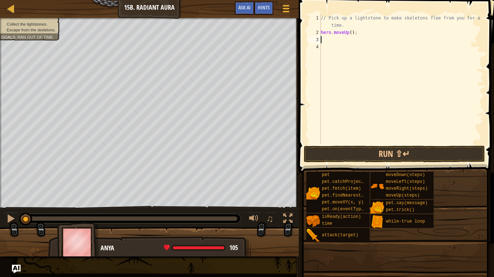
click at [350, 35] on div "// Pick up a lightstone to make skeletons flee from you for a short time. hero …" at bounding box center [401, 90] width 164 height 152
type textarea "hero.moveUp(1);"
click at [330, 42] on div "// Pick up a lightstone to make skeletons flee from you for a short time. hero …" at bounding box center [401, 90] width 164 height 152
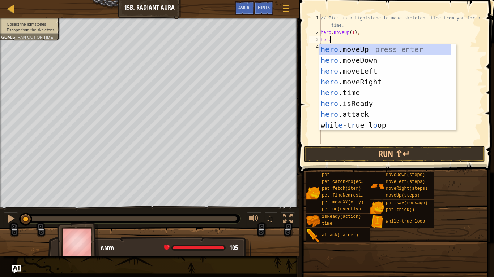
scroll to position [3, 0]
type textarea "hero."
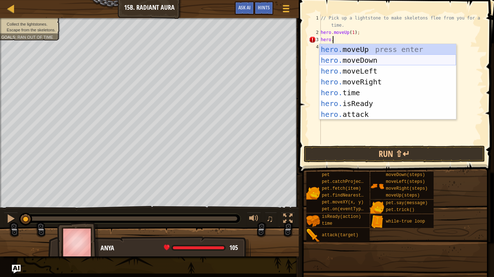
click at [357, 63] on div "hero. moveUp press enter hero. moveDown press enter hero. moveLeft press enter …" at bounding box center [387, 93] width 137 height 98
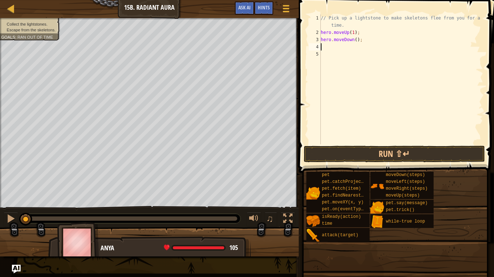
scroll to position [3, 0]
click at [355, 41] on div "// Pick up a lightstone to make skeletons flee from you for a short time. hero …" at bounding box center [401, 90] width 164 height 152
type textarea "hero.moveDown(1);"
click at [325, 49] on div "// Pick up a lightstone to make skeletons flee from you for a short time. hero …" at bounding box center [401, 90] width 164 height 152
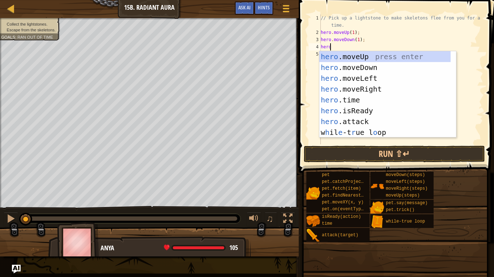
scroll to position [3, 0]
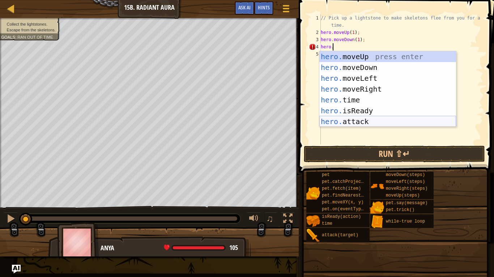
click at [359, 121] on div "hero. moveUp press enter hero. moveDown press enter hero. moveLeft press enter …" at bounding box center [387, 100] width 137 height 98
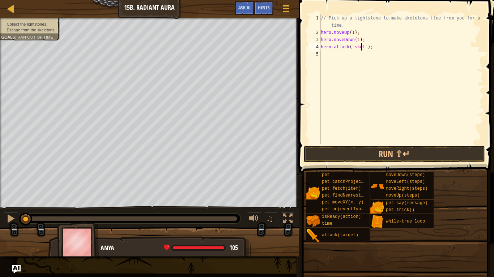
scroll to position [3, 3]
type textarea "hero.attack("skeletons");"
click at [324, 56] on div "// Pick up a lightstone to make skeletons flee from you for a short time. hero …" at bounding box center [401, 90] width 164 height 152
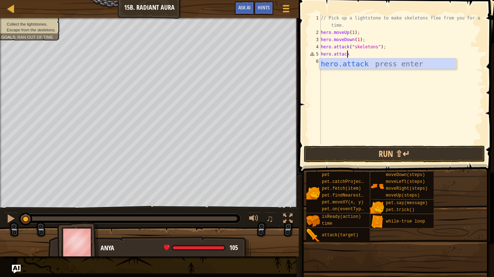
scroll to position [3, 2]
click at [384, 66] on div "hero.attack press enter" at bounding box center [387, 75] width 137 height 33
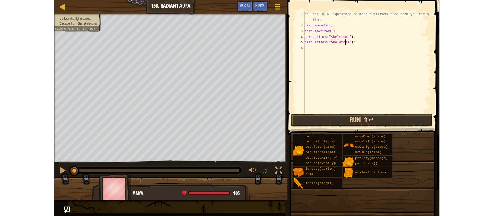
scroll to position [3, 4]
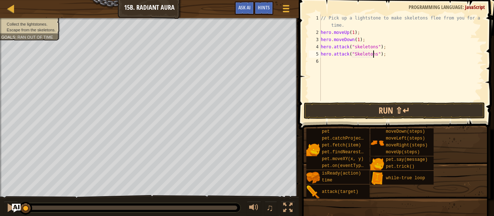
type textarea "hero.attack("Skeletons");"
